Goal: Task Accomplishment & Management: Use online tool/utility

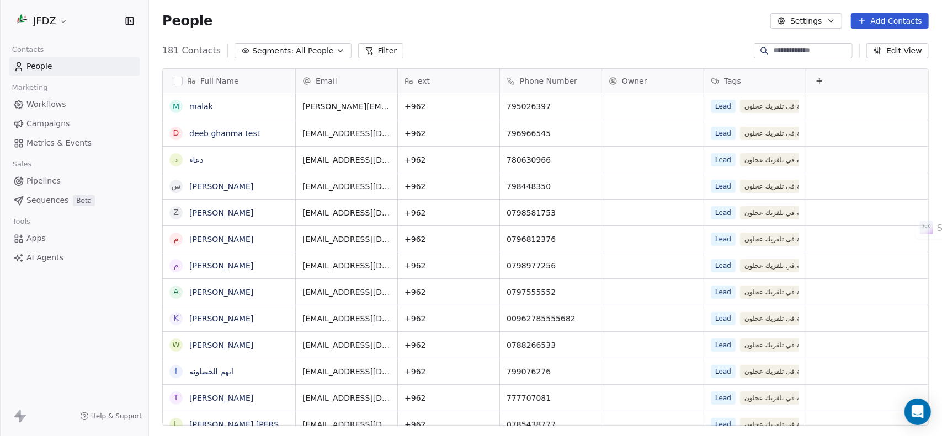
scroll to position [375, 785]
click at [79, 145] on span "Metrics & Events" at bounding box center [58, 143] width 65 height 12
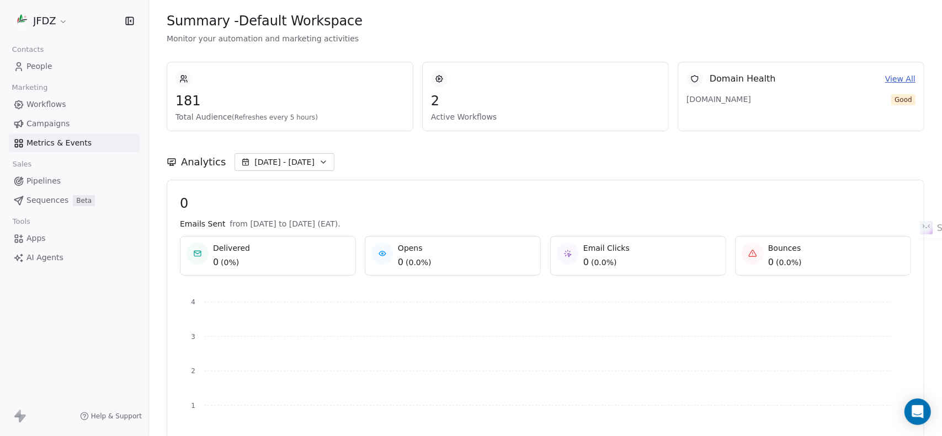
click at [83, 128] on link "Campaigns" at bounding box center [74, 124] width 131 height 18
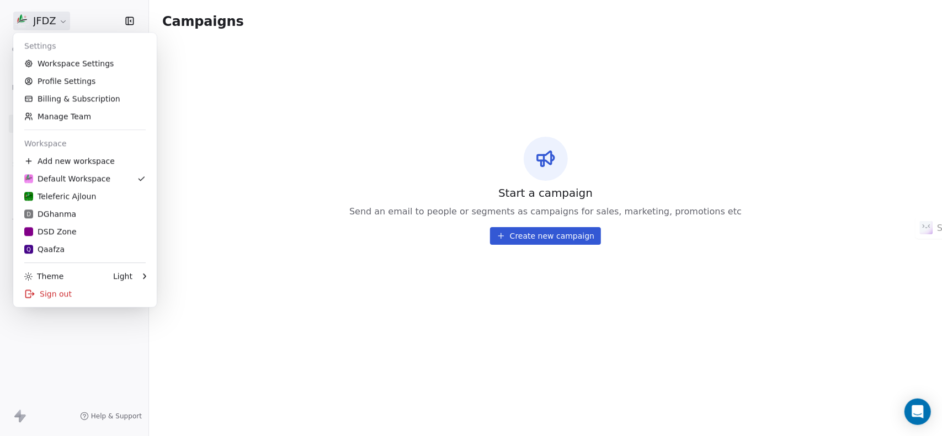
click at [57, 23] on html "JFDZ Contacts People Marketing Workflows Campaigns Metrics & Events Sales Pipel…" at bounding box center [471, 271] width 942 height 543
click at [72, 209] on div "D DGhanma" at bounding box center [50, 214] width 52 height 11
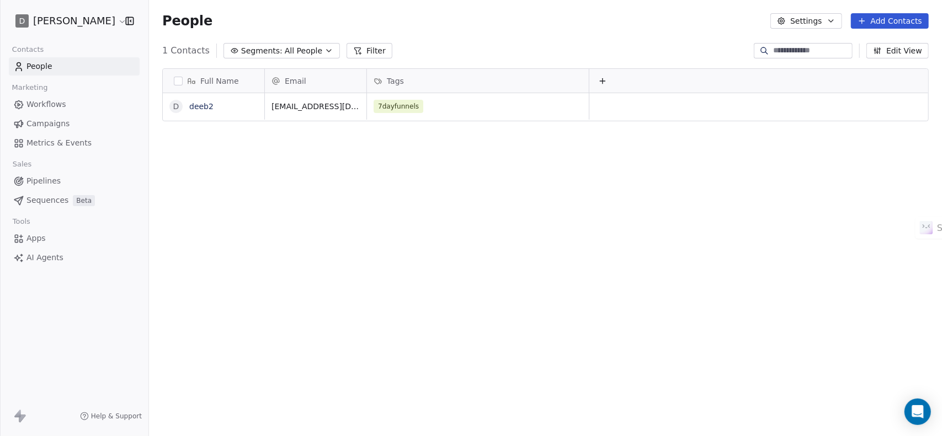
scroll to position [375, 785]
click at [52, 199] on span "Sequences" at bounding box center [47, 201] width 42 height 12
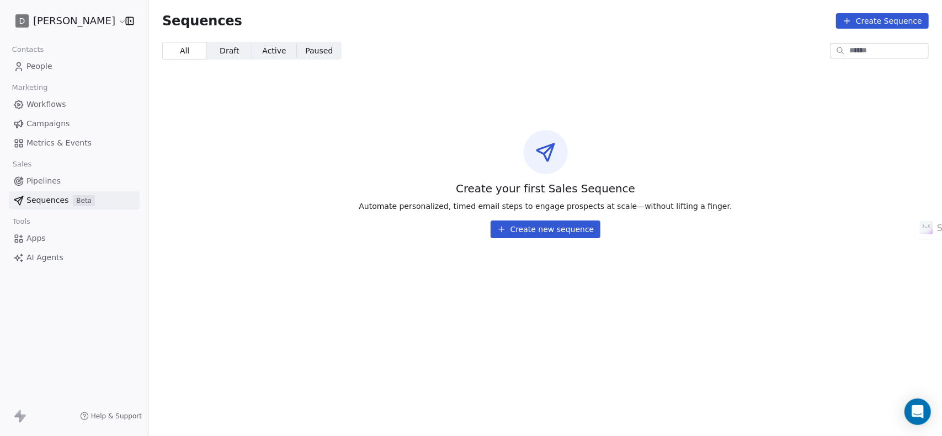
click at [557, 232] on button "Create new sequence" at bounding box center [545, 230] width 110 height 18
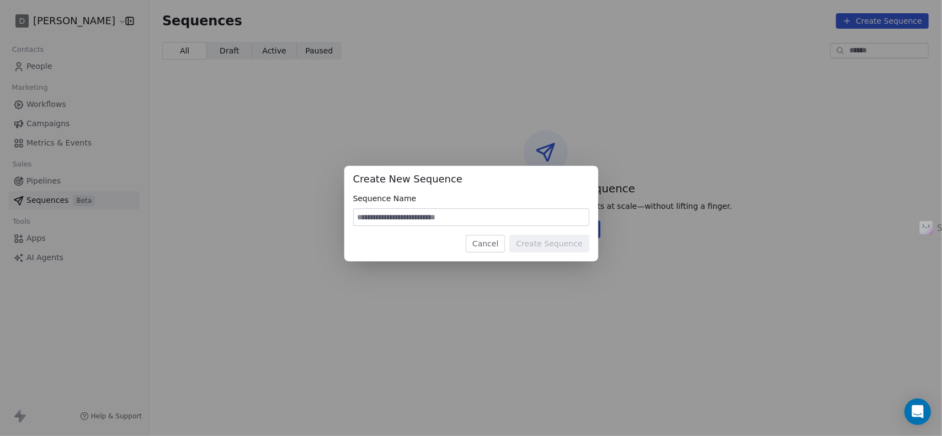
click at [497, 241] on button "Cancel" at bounding box center [485, 244] width 39 height 18
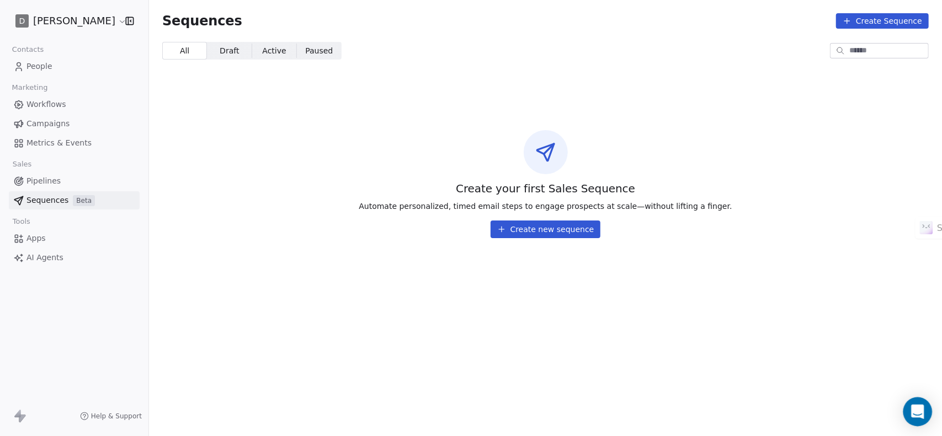
click at [910, 414] on div "Open Intercom Messenger" at bounding box center [917, 412] width 29 height 29
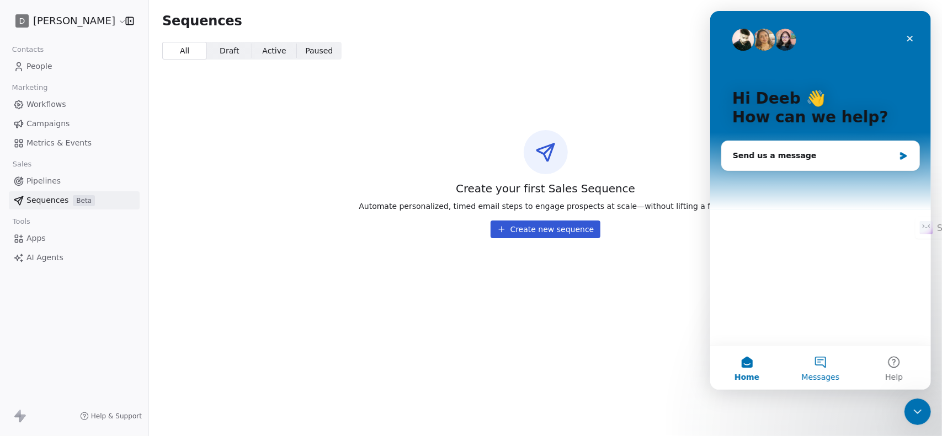
click at [807, 365] on button "Messages" at bounding box center [819, 368] width 73 height 44
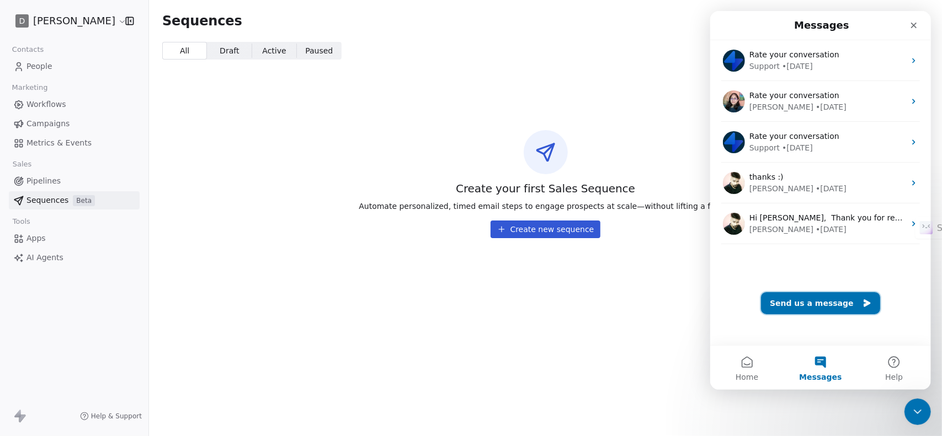
click at [819, 308] on button "Send us a message" at bounding box center [819, 303] width 119 height 22
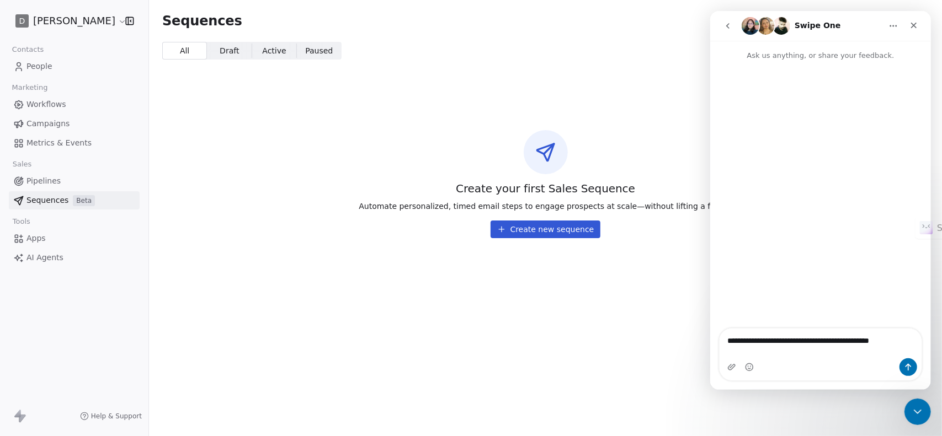
type textarea "**********"
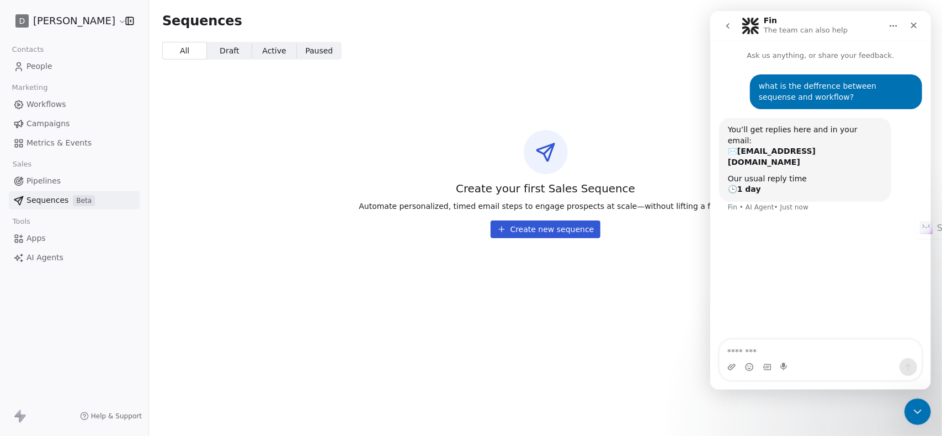
click at [42, 235] on span "Apps" at bounding box center [35, 239] width 19 height 12
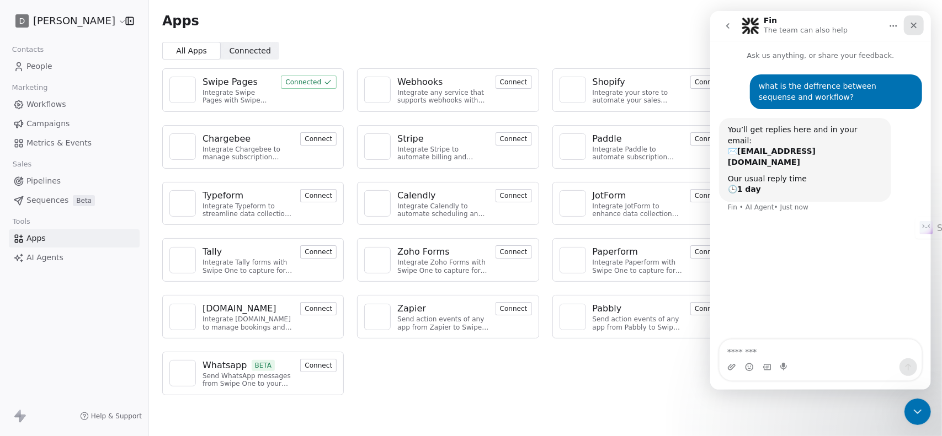
click at [913, 26] on icon "Close" at bounding box center [913, 26] width 6 height 6
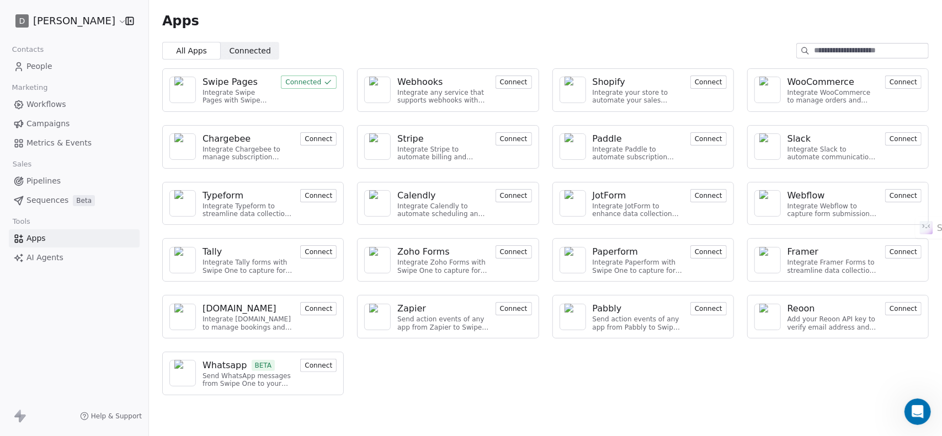
click at [319, 365] on button "Connect" at bounding box center [318, 365] width 36 height 13
